Goal: Information Seeking & Learning: Learn about a topic

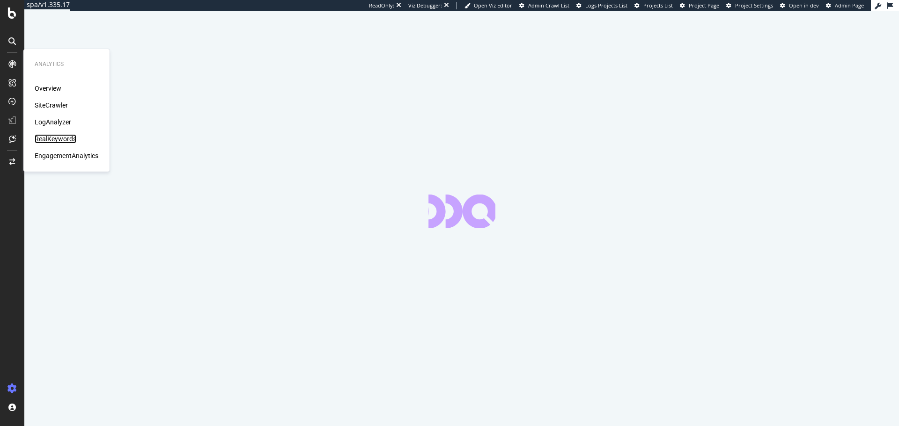
click at [65, 134] on div "RealKeywords" at bounding box center [56, 138] width 42 height 9
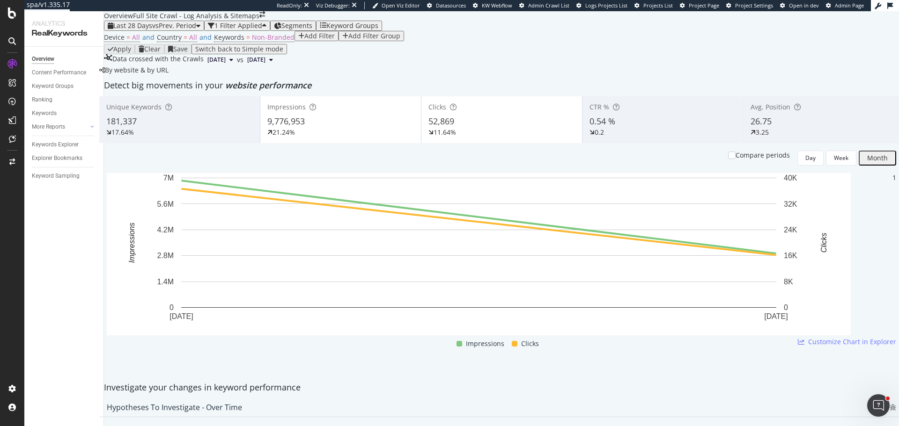
scroll to position [22, 0]
click at [59, 88] on div "Overview" at bounding box center [48, 88] width 27 height 9
click at [260, 42] on span "Non-Branded" at bounding box center [273, 37] width 43 height 9
click at [253, 79] on span "Non-Branded" at bounding box center [235, 75] width 35 height 8
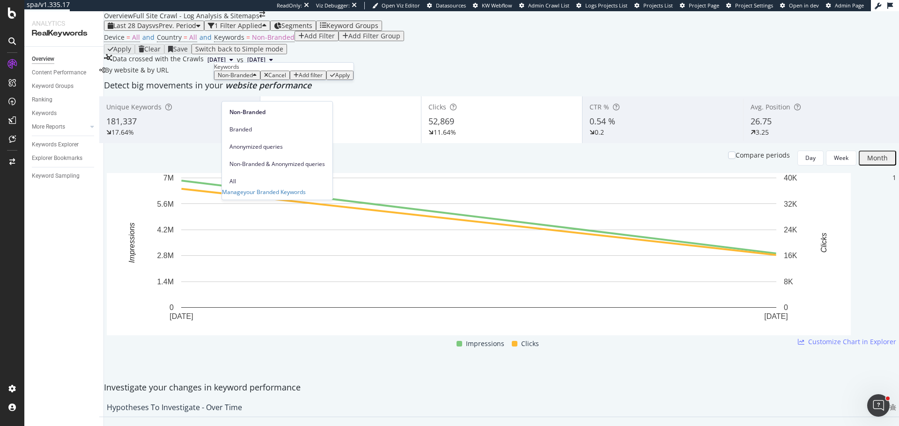
click at [249, 125] on span "Branded" at bounding box center [276, 129] width 95 height 8
click at [322, 79] on div "Apply" at bounding box center [329, 75] width 15 height 7
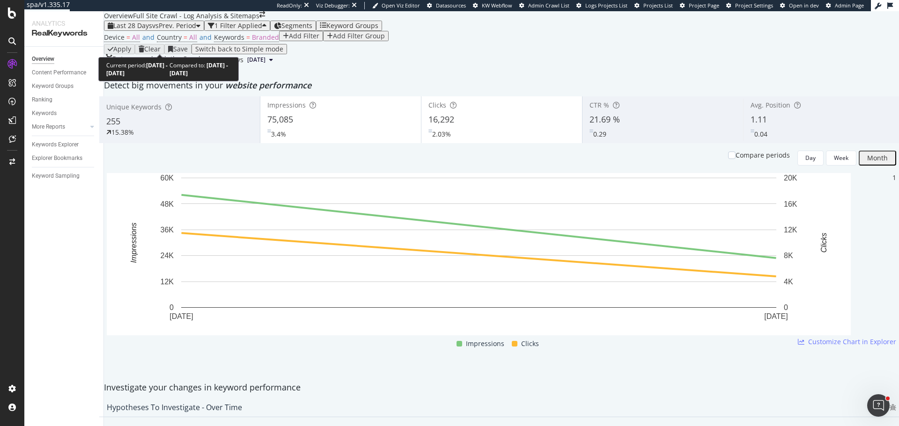
click at [161, 30] on span "vs Prev. Period" at bounding box center [174, 25] width 44 height 9
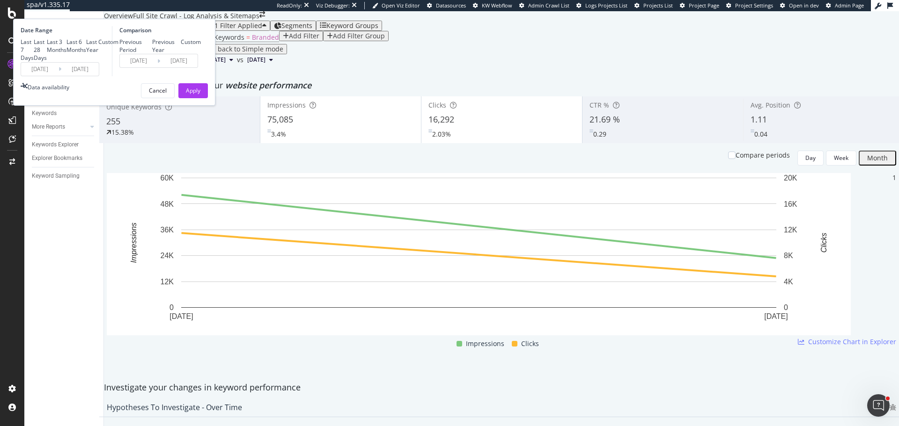
click at [59, 76] on input "[DATE]" at bounding box center [39, 69] width 37 height 13
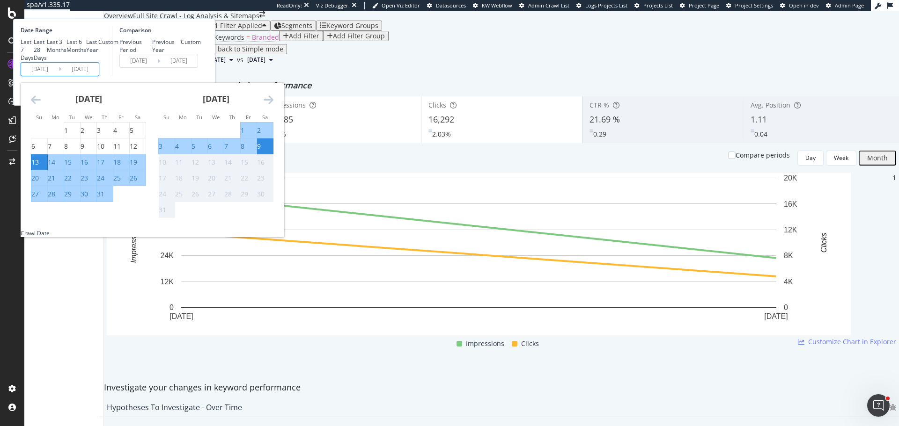
click at [41, 105] on icon "Move backward to switch to the previous month." at bounding box center [36, 99] width 10 height 11
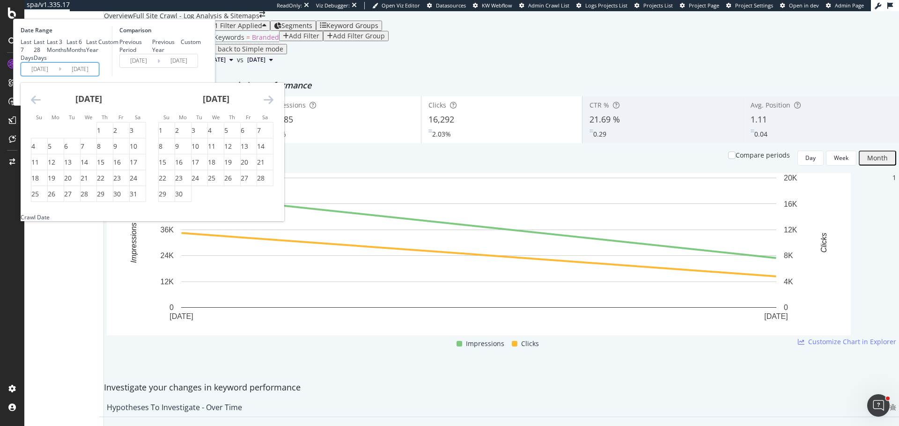
click at [41, 105] on icon "Move backward to switch to the previous month." at bounding box center [36, 99] width 10 height 11
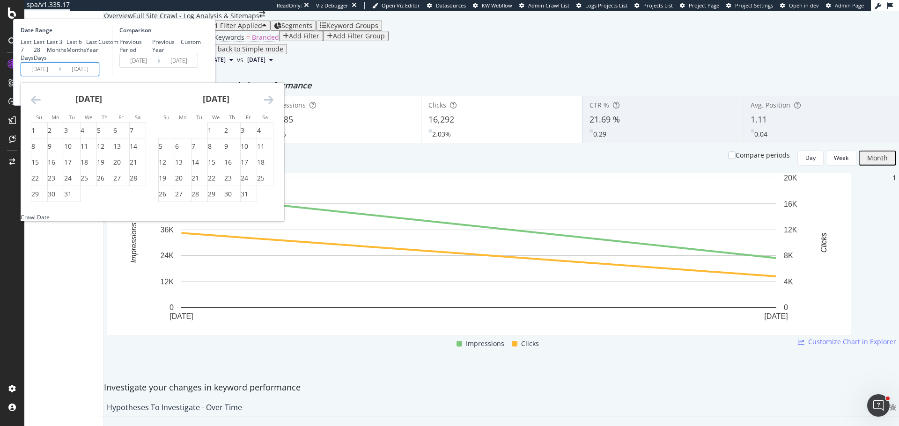
click at [41, 105] on icon "Move backward to switch to the previous month." at bounding box center [36, 99] width 10 height 11
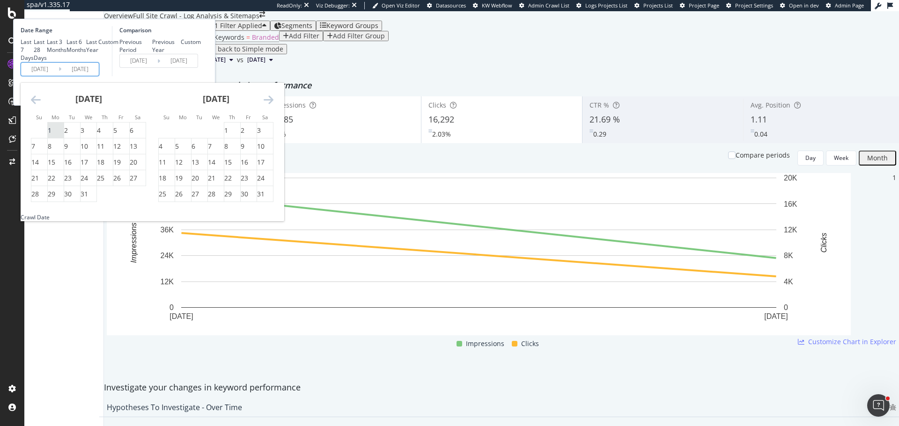
click at [51, 135] on div "1" at bounding box center [50, 130] width 4 height 9
type input "[DATE]"
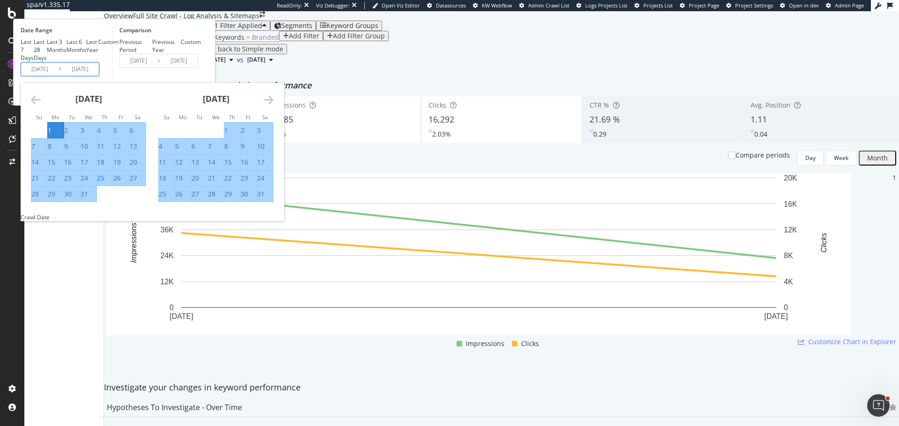
click at [273, 105] on icon "Move forward to switch to the next month." at bounding box center [269, 99] width 10 height 11
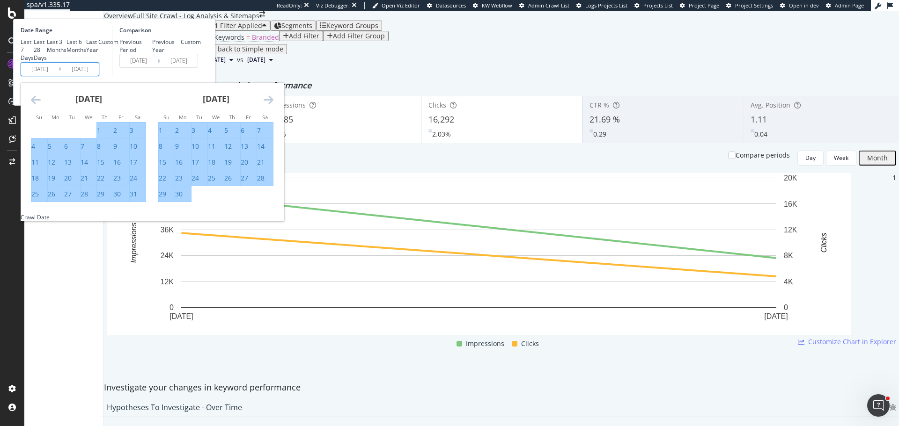
click at [273, 105] on icon "Move forward to switch to the next month." at bounding box center [269, 99] width 10 height 11
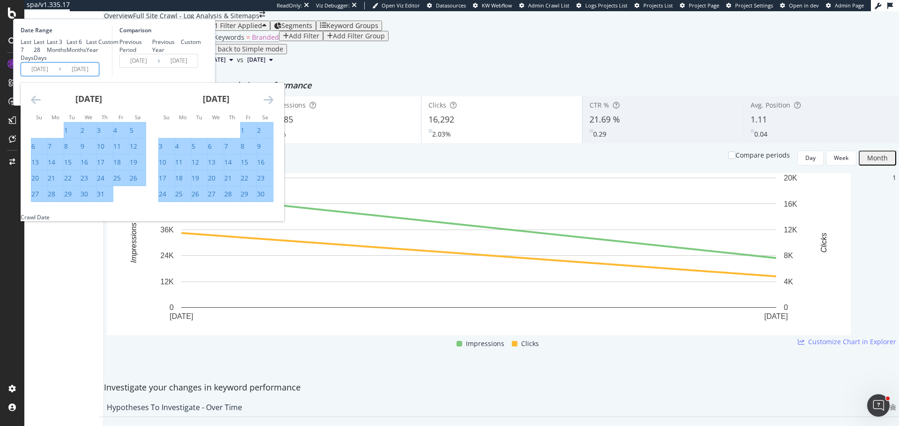
click at [273, 105] on icon "Move forward to switch to the next month." at bounding box center [269, 99] width 10 height 11
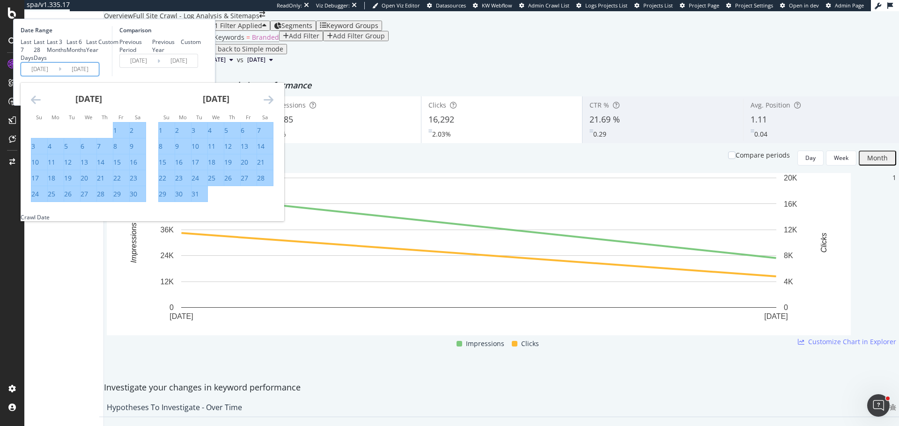
click at [273, 105] on icon "Move forward to switch to the next month." at bounding box center [269, 99] width 10 height 11
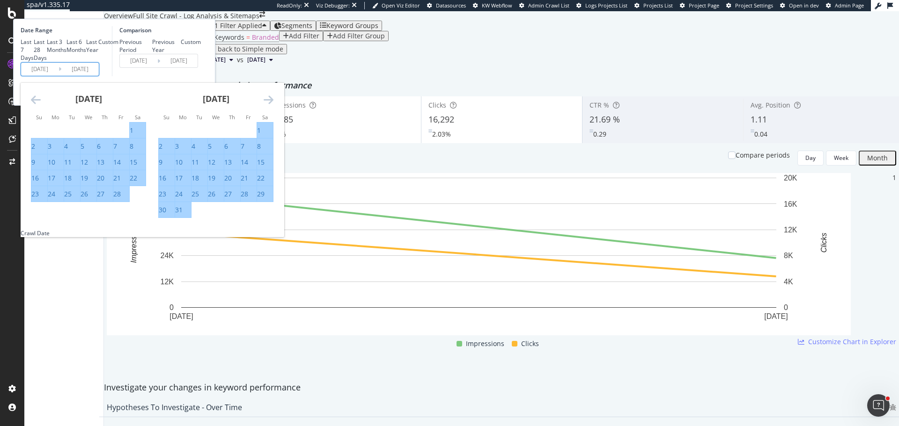
click at [273, 105] on icon "Move forward to switch to the next month." at bounding box center [269, 99] width 10 height 11
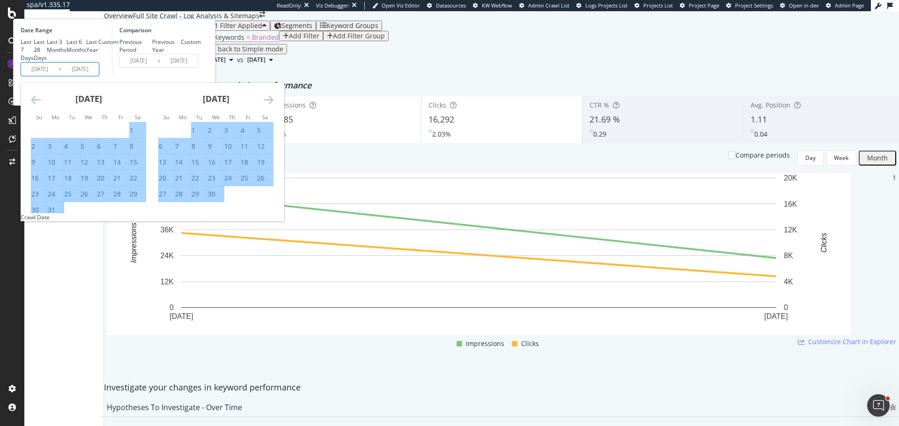
click at [273, 105] on icon "Move forward to switch to the next month." at bounding box center [269, 99] width 10 height 11
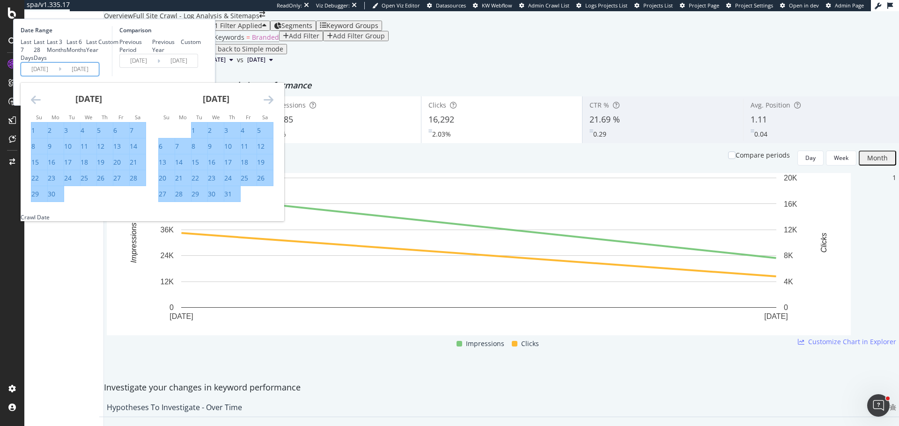
click at [55, 199] on div "30" at bounding box center [51, 194] width 7 height 9
type input "[DATE]"
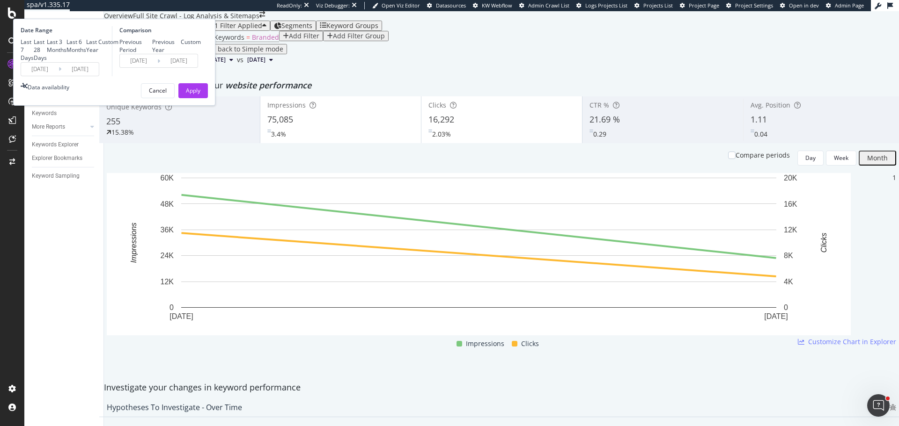
click at [181, 54] on div "Previous Year" at bounding box center [166, 46] width 29 height 16
type input "[DATE]"
click at [157, 67] on input "[DATE]" at bounding box center [138, 60] width 37 height 13
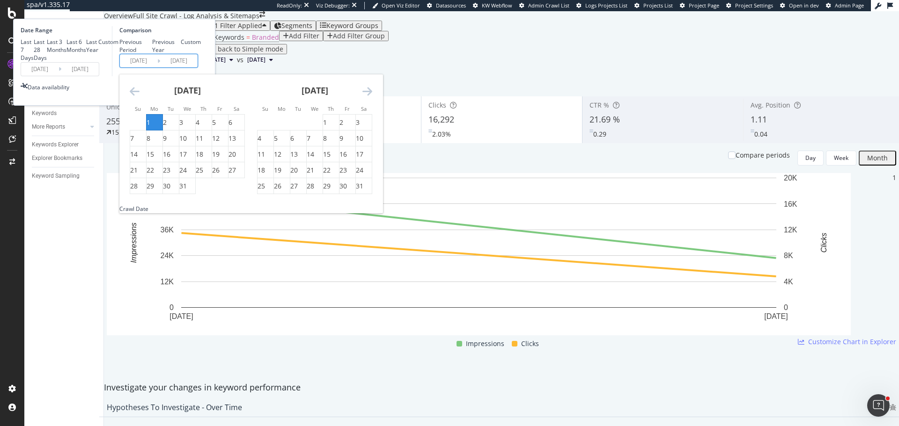
click at [139, 97] on icon "Move backward to switch to the previous month." at bounding box center [135, 91] width 10 height 11
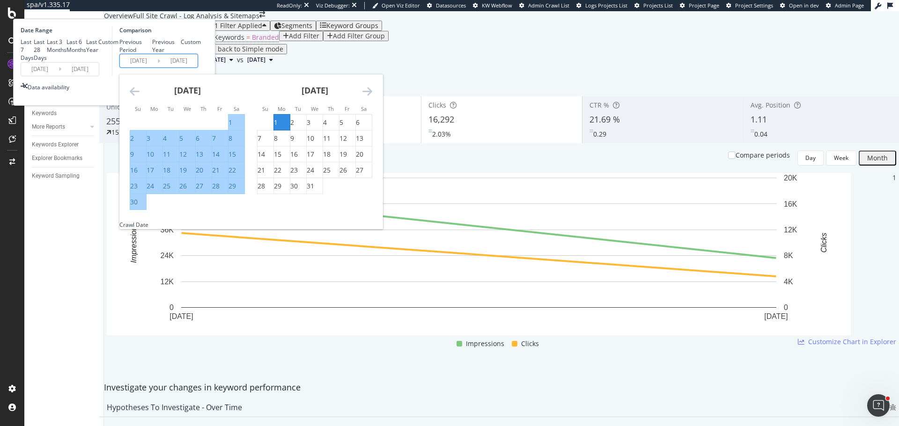
click at [139, 97] on icon "Move backward to switch to the previous month." at bounding box center [135, 91] width 10 height 11
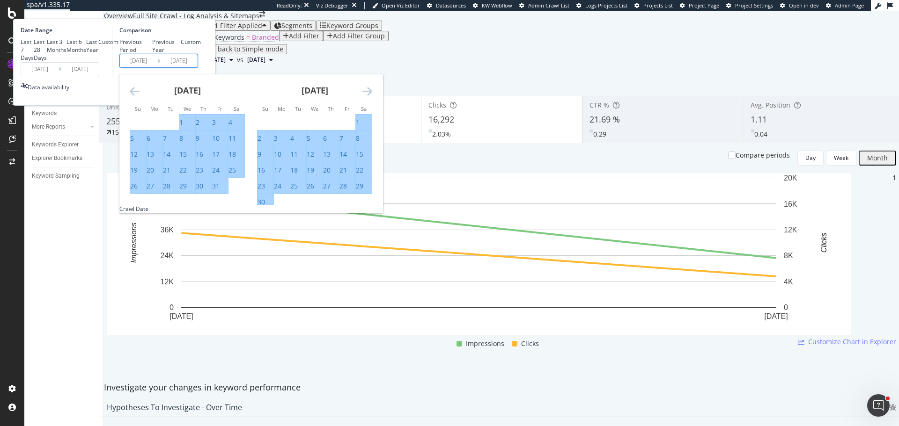
click at [139, 97] on icon "Move backward to switch to the previous month." at bounding box center [135, 91] width 10 height 11
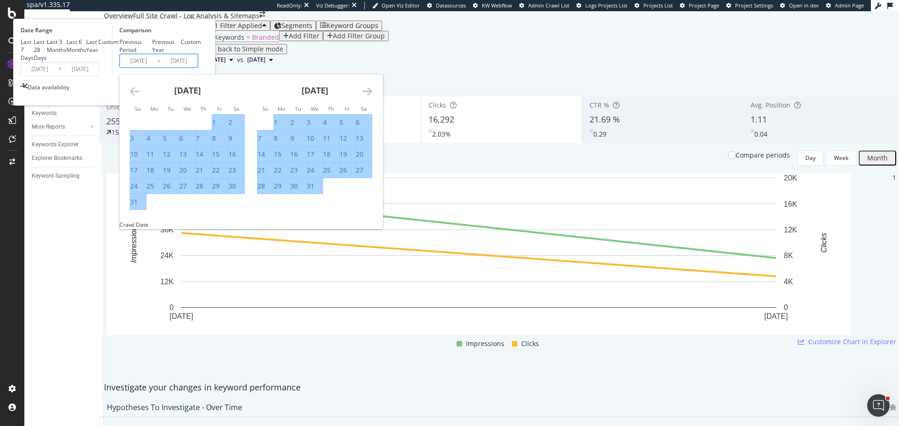
click at [139, 97] on icon "Move backward to switch to the previous month." at bounding box center [135, 91] width 10 height 11
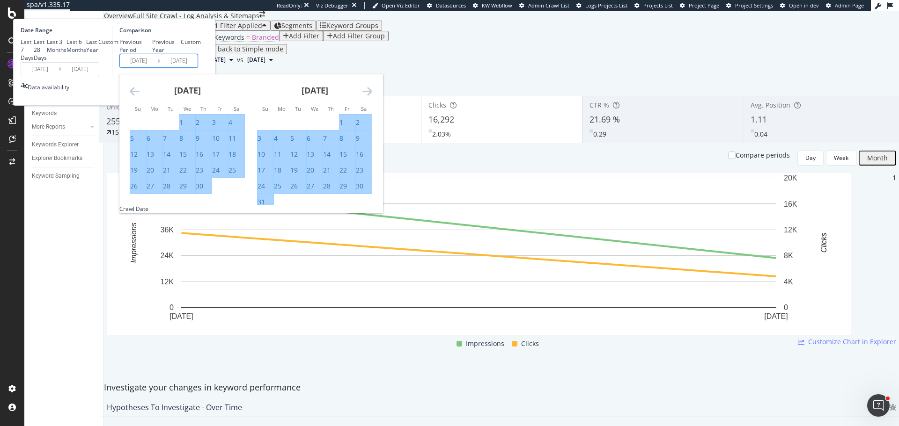
click at [139, 97] on icon "Move backward to switch to the previous month." at bounding box center [135, 91] width 10 height 11
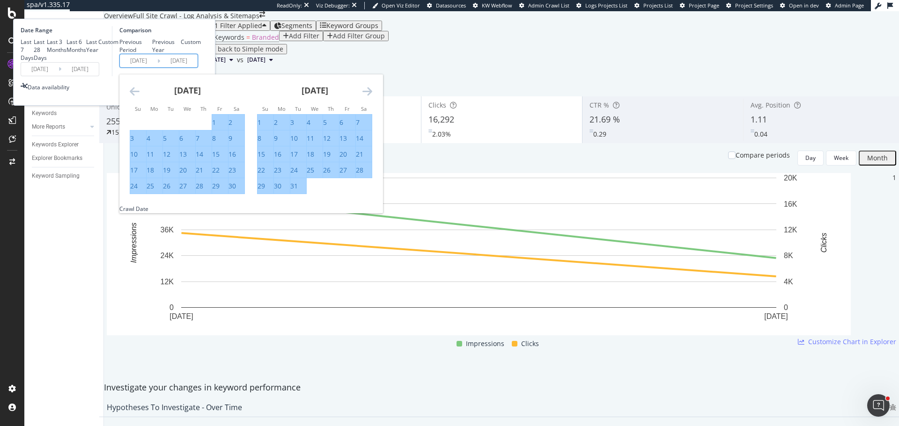
click at [139, 97] on icon "Move backward to switch to the previous month." at bounding box center [135, 91] width 10 height 11
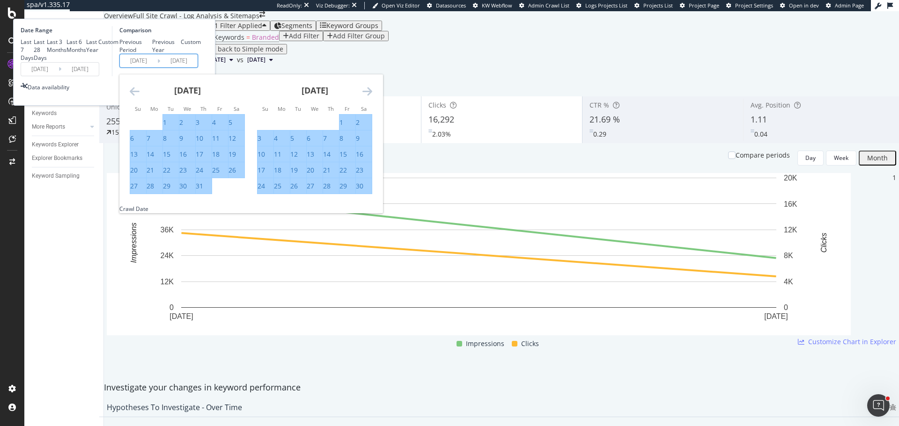
click at [139, 97] on icon "Move backward to switch to the previous month." at bounding box center [135, 91] width 10 height 11
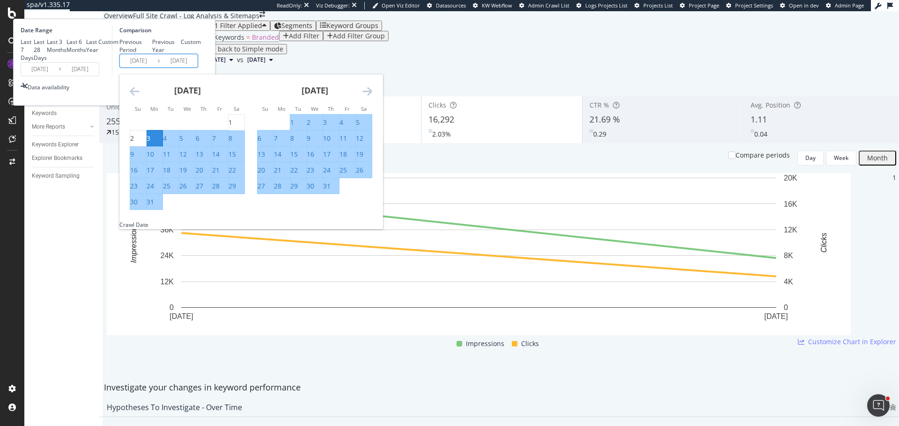
click at [139, 97] on icon "Move backward to switch to the previous month." at bounding box center [135, 91] width 10 height 11
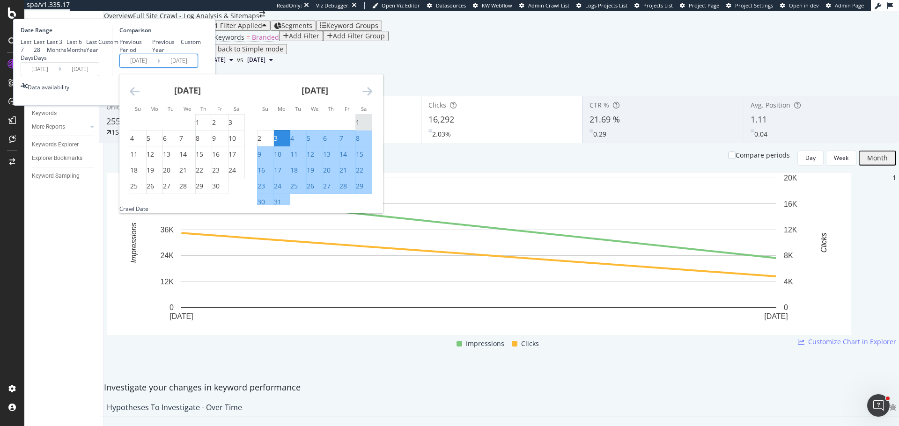
click at [359, 127] on div "1" at bounding box center [358, 122] width 4 height 9
type input "[DATE]"
click at [372, 97] on icon "Move forward to switch to the next month." at bounding box center [367, 91] width 10 height 11
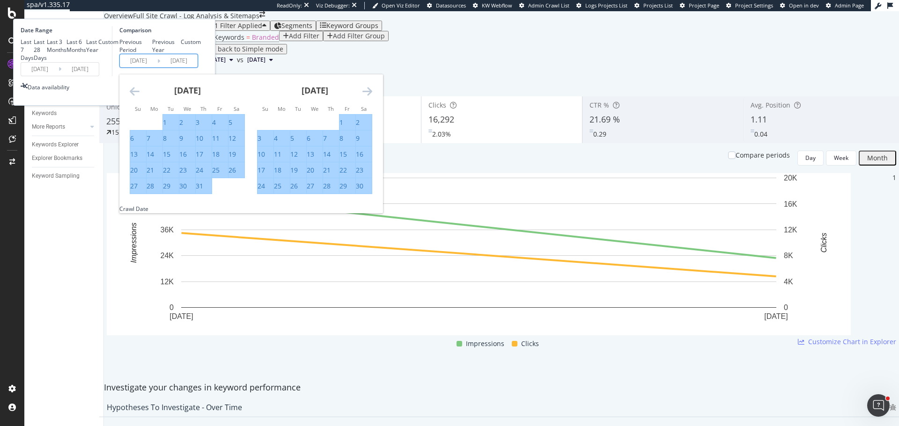
click at [372, 97] on icon "Move forward to switch to the next month." at bounding box center [367, 91] width 10 height 11
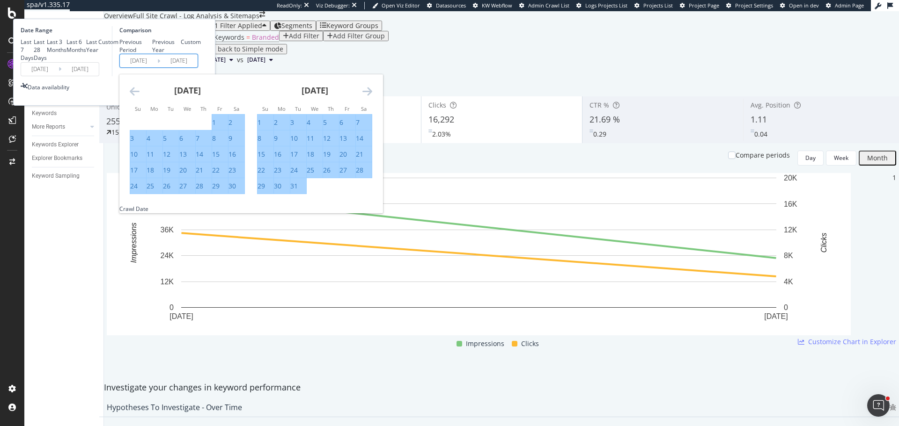
click at [372, 97] on icon "Move forward to switch to the next month." at bounding box center [367, 91] width 10 height 11
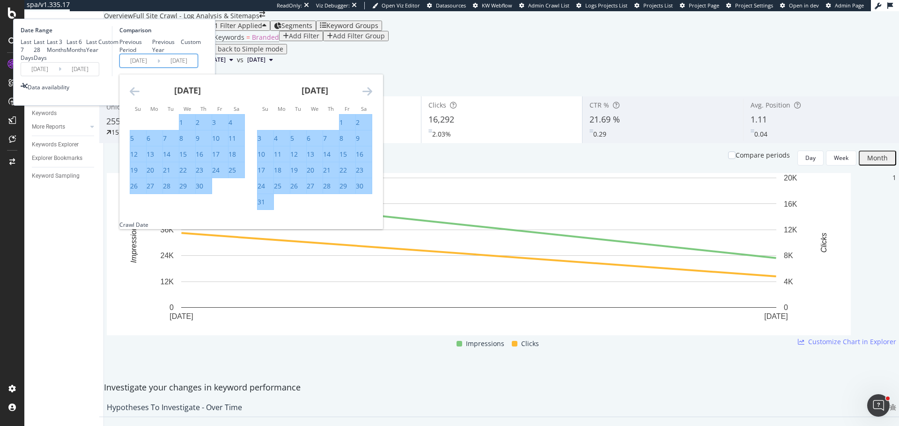
click at [372, 97] on icon "Move forward to switch to the next month." at bounding box center [367, 91] width 10 height 11
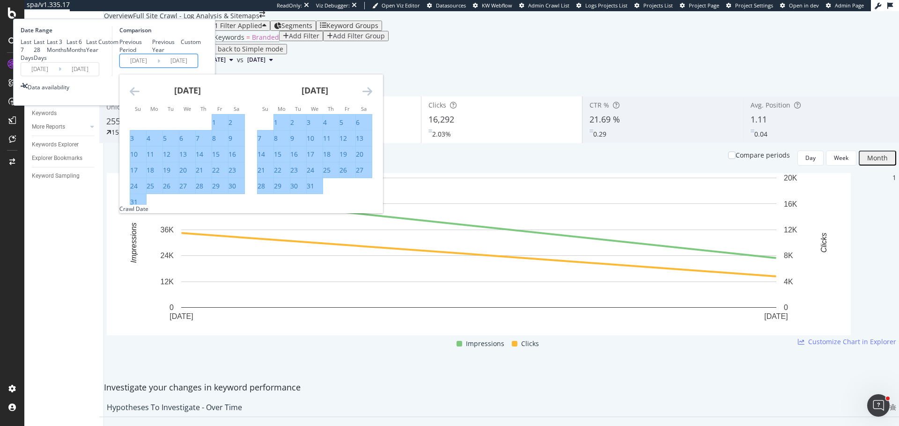
click at [372, 97] on icon "Move forward to switch to the next month." at bounding box center [367, 91] width 10 height 11
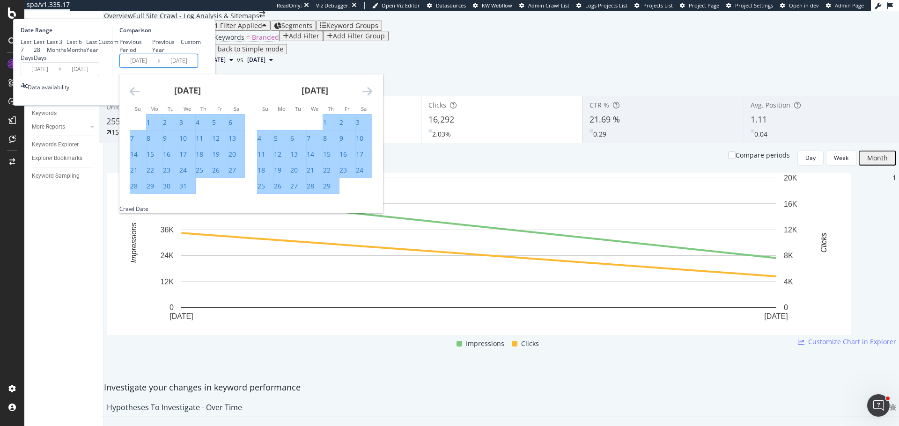
click at [372, 97] on icon "Move forward to switch to the next month." at bounding box center [367, 91] width 10 height 11
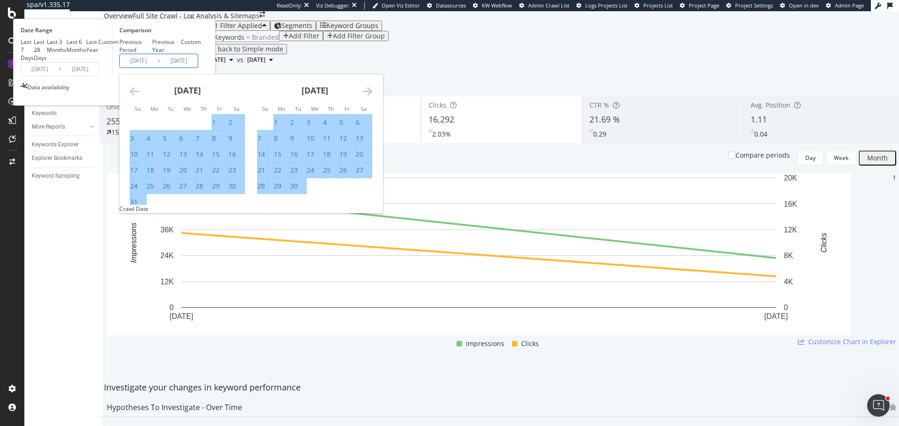
click at [372, 97] on icon "Move forward to switch to the next month." at bounding box center [367, 91] width 10 height 11
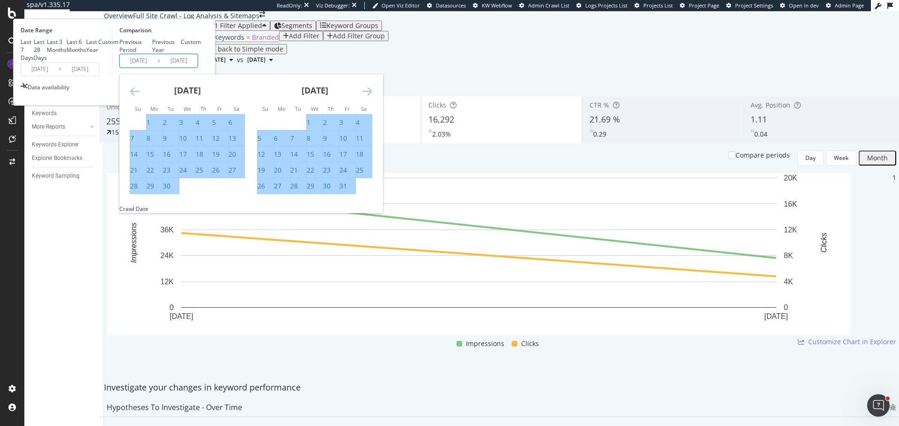
click at [372, 97] on icon "Move forward to switch to the next month." at bounding box center [367, 91] width 10 height 11
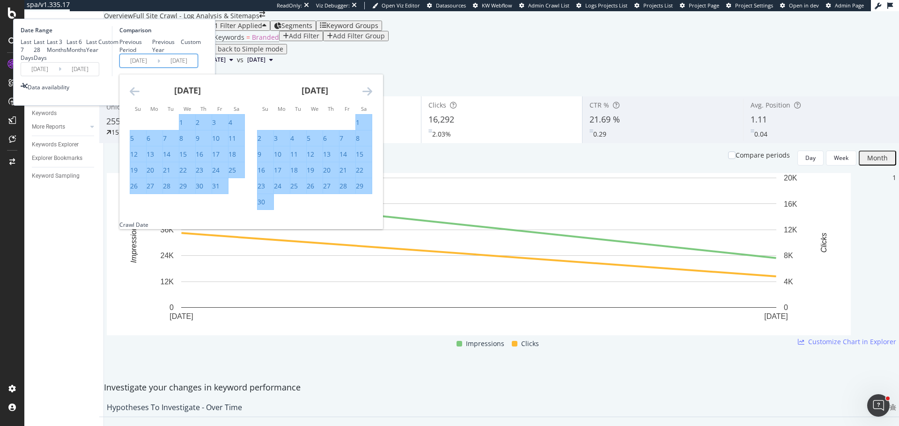
click at [265, 207] on div "30" at bounding box center [260, 202] width 7 height 9
type input "[DATE]"
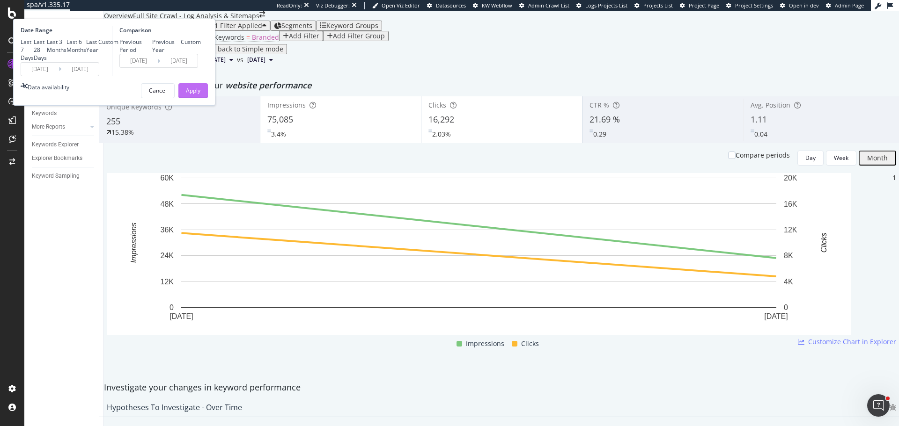
click at [200, 95] on div "Apply" at bounding box center [193, 91] width 15 height 8
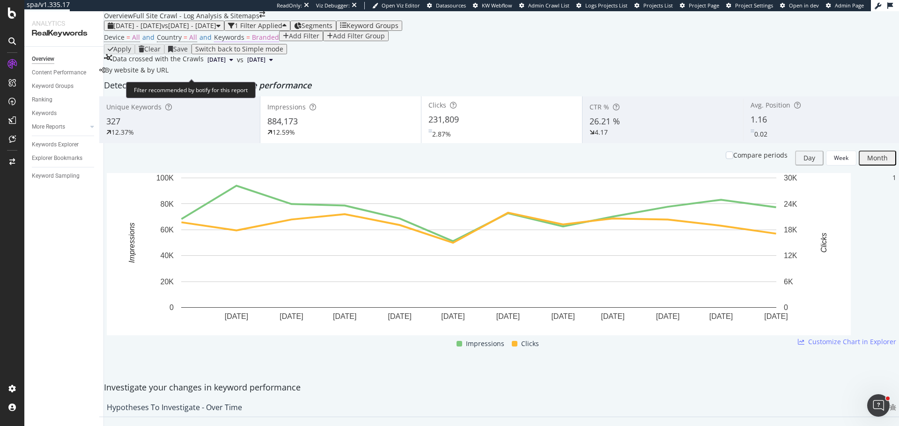
click at [236, 42] on span "Keywords" at bounding box center [229, 37] width 30 height 9
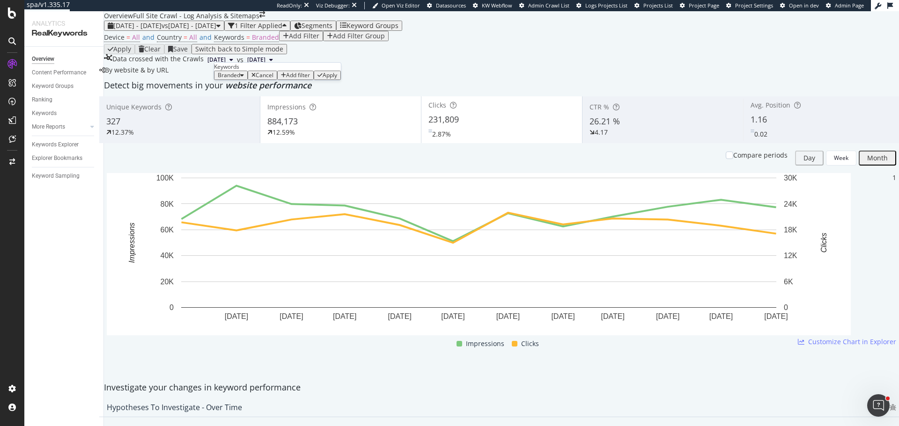
click at [240, 79] on span "Branded" at bounding box center [229, 75] width 22 height 8
click at [253, 115] on span "Non-Branded" at bounding box center [276, 112] width 95 height 8
drag, startPoint x: 313, startPoint y: 116, endPoint x: 393, endPoint y: 116, distance: 79.6
click at [335, 79] on div "Apply" at bounding box center [342, 75] width 15 height 7
